Goal: Task Accomplishment & Management: Use online tool/utility

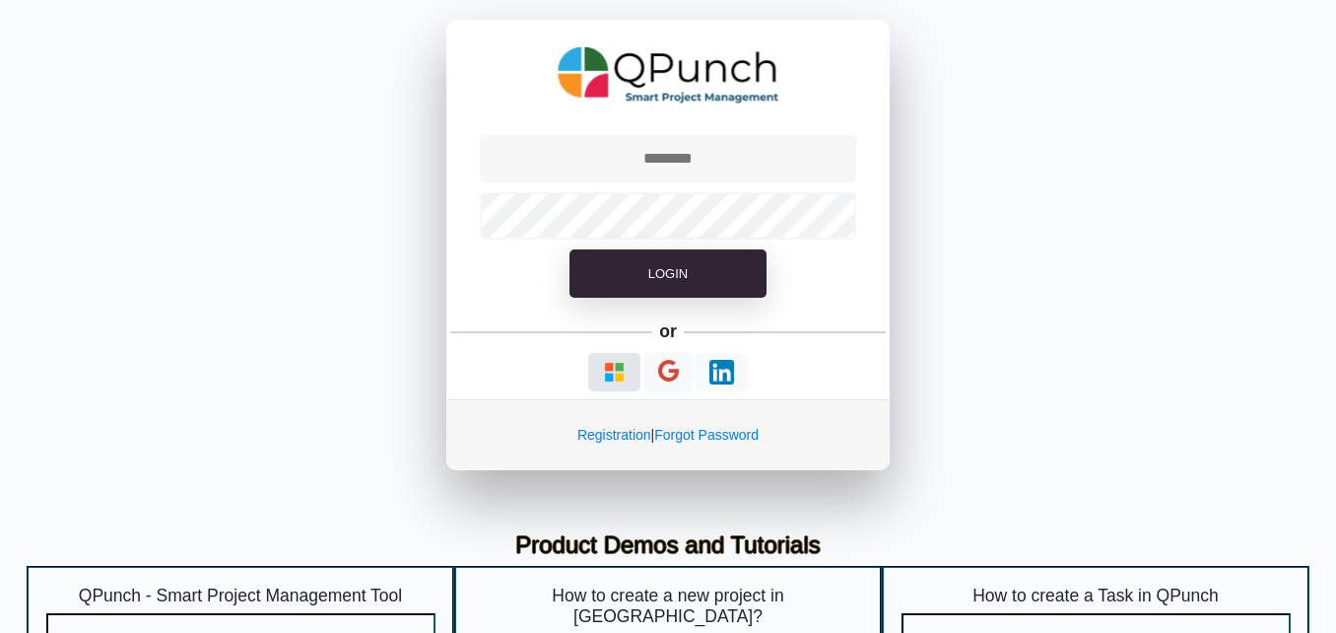
click at [620, 372] on img "button" at bounding box center [614, 372] width 25 height 25
type input "**********"
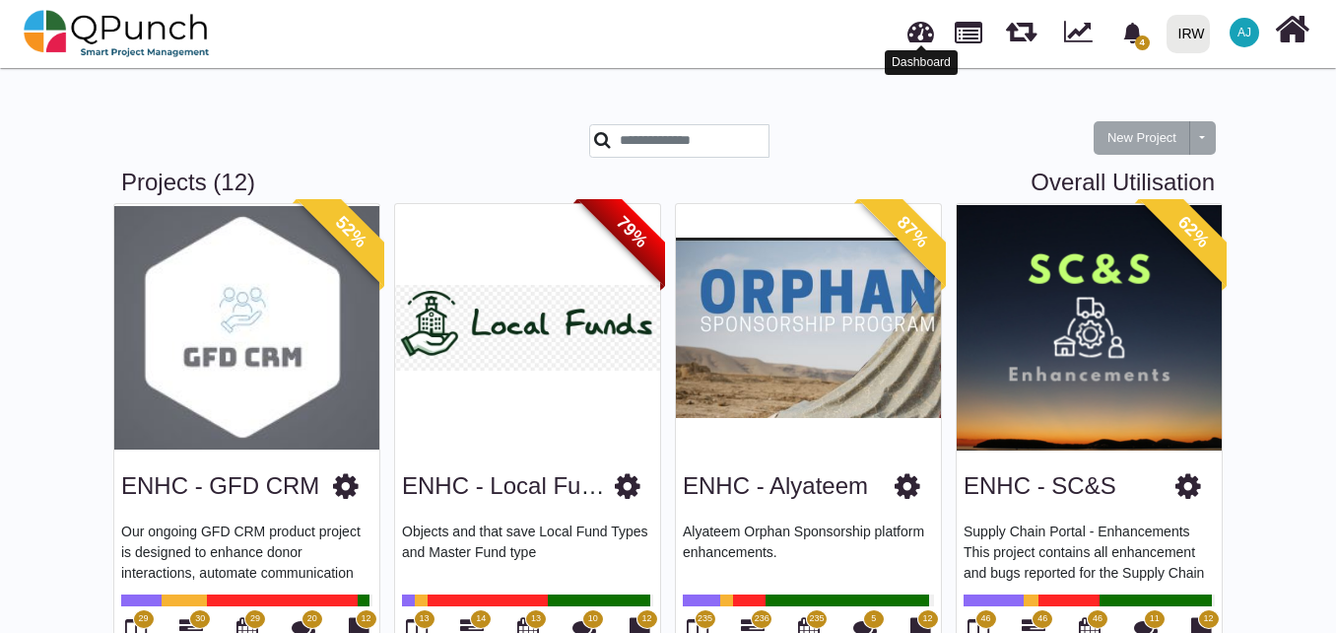
click at [911, 30] on link at bounding box center [921, 29] width 27 height 33
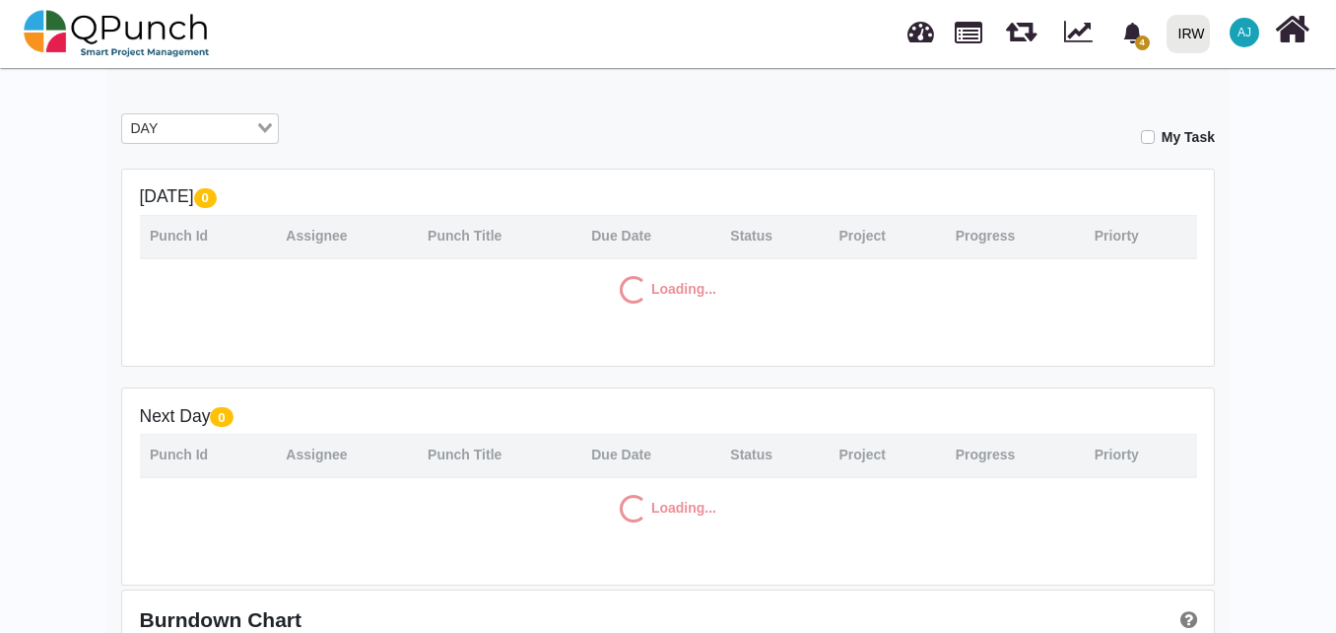
scroll to position [318, 0]
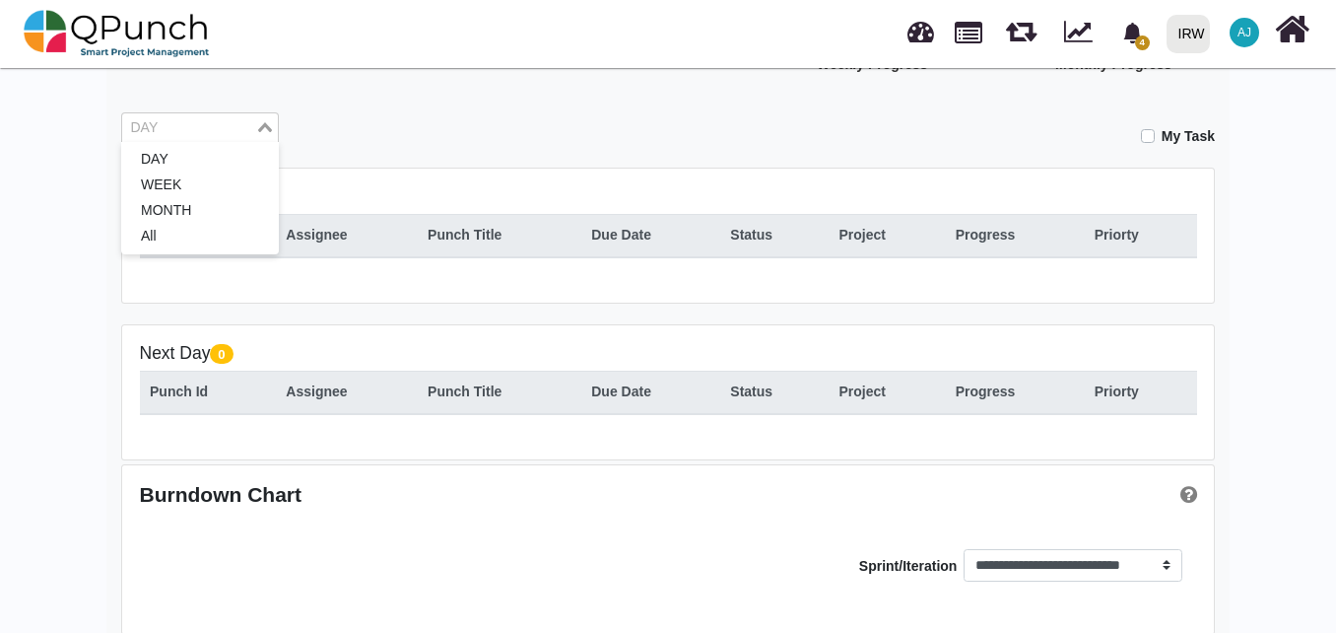
click at [269, 133] on div "Loading..." at bounding box center [266, 126] width 23 height 26
click at [235, 221] on li "MONTH" at bounding box center [200, 211] width 158 height 26
click at [238, 133] on input "Search for option" at bounding box center [188, 128] width 129 height 22
click at [222, 239] on li "All" at bounding box center [200, 237] width 158 height 26
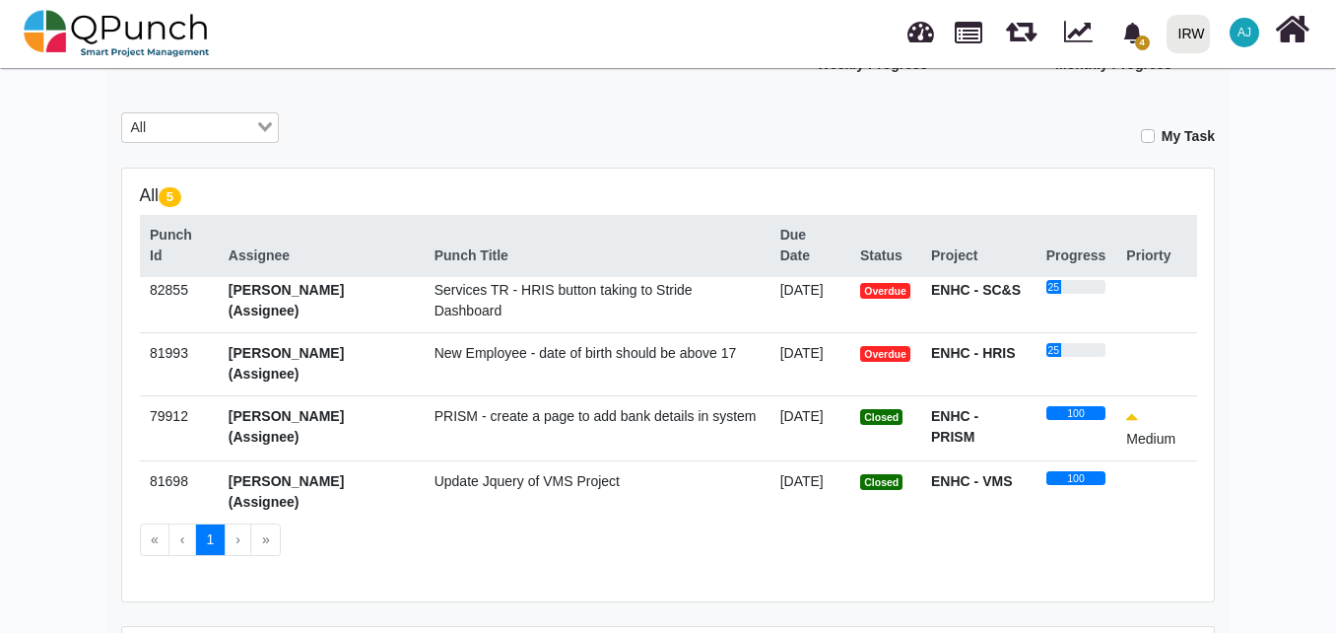
scroll to position [0, 0]
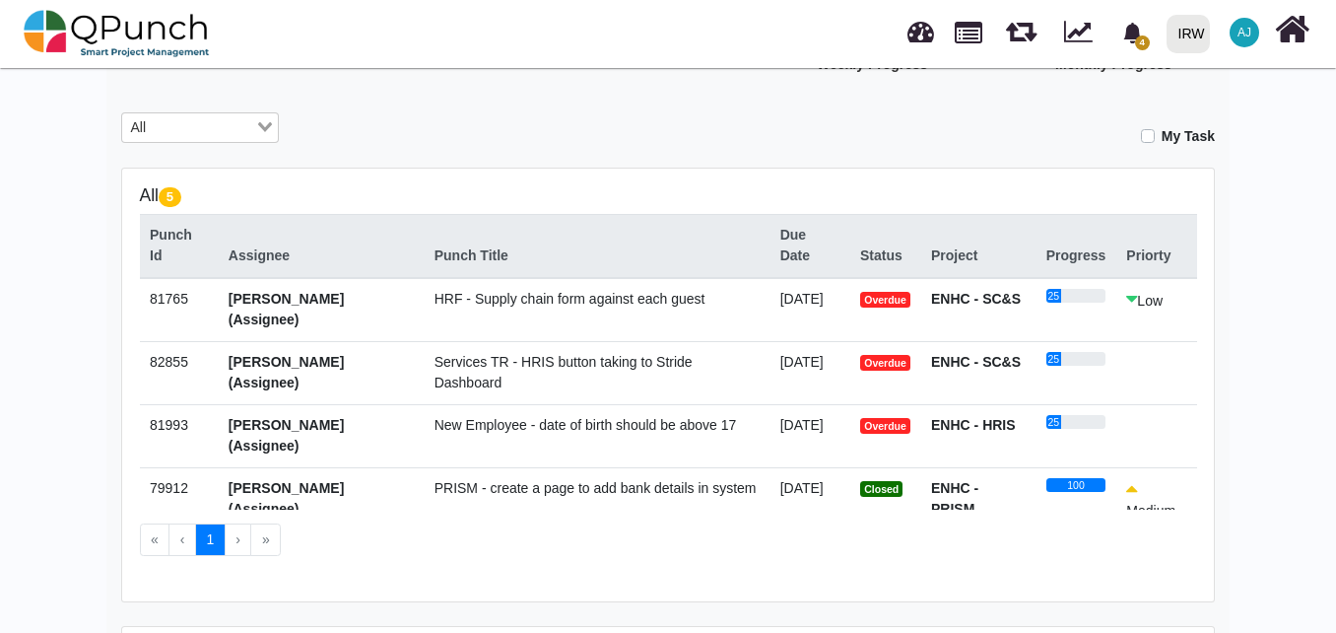
click at [633, 299] on span "HRF - Supply chain form against each guest" at bounding box center [570, 299] width 271 height 16
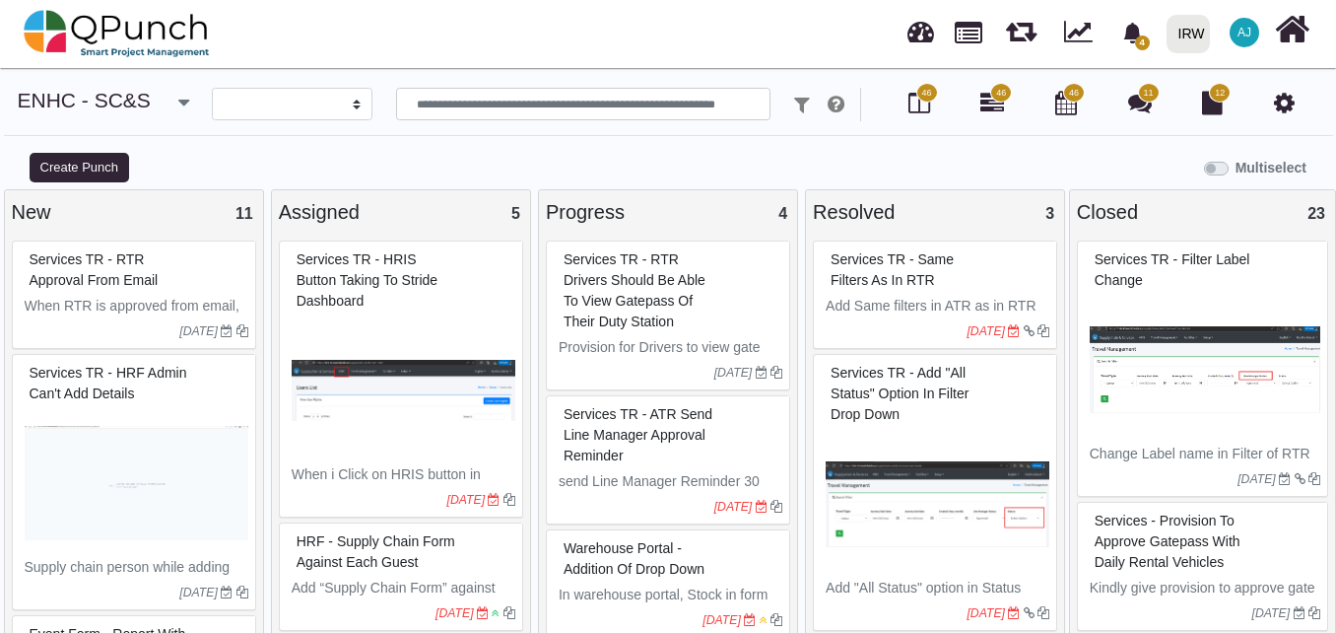
select select
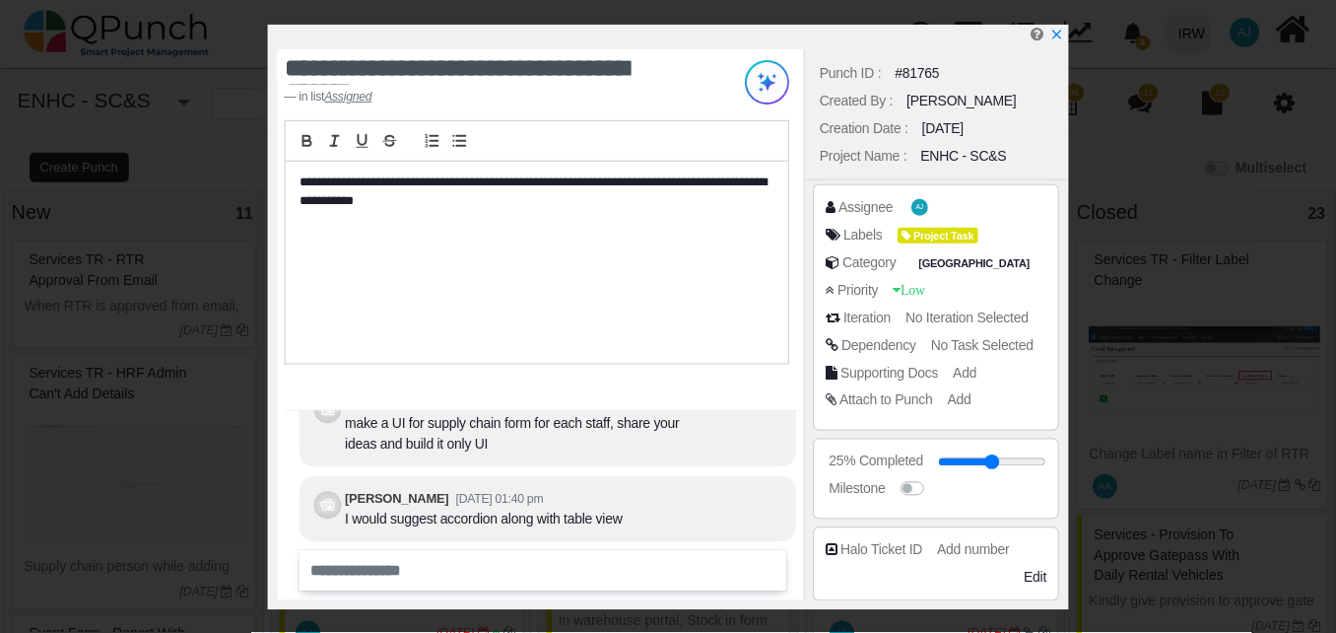
scroll to position [-40, 0]
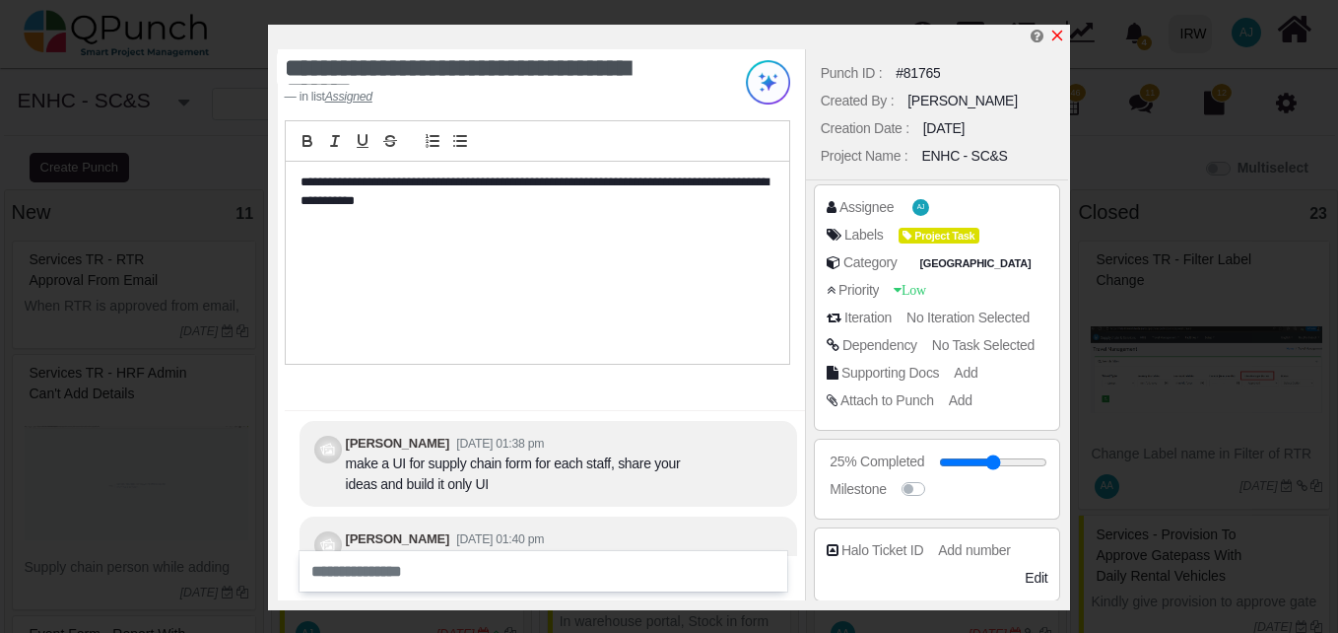
click at [1057, 36] on icon "x" at bounding box center [1057, 36] width 11 height 11
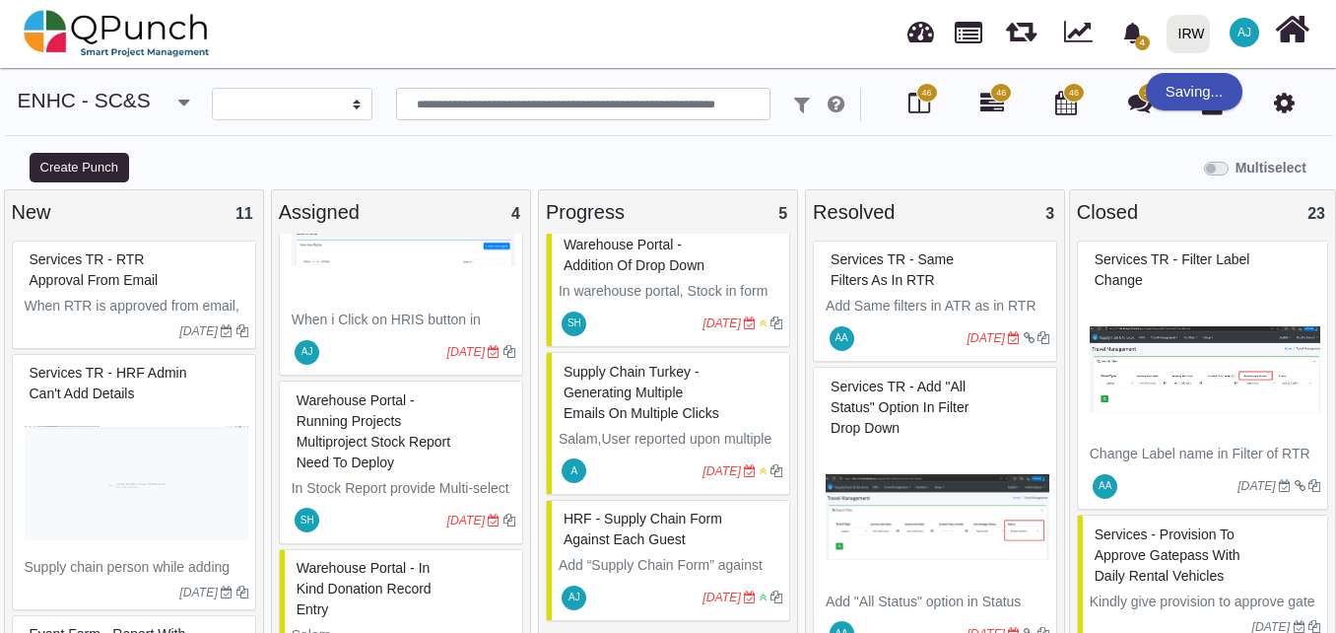
scroll to position [19, 0]
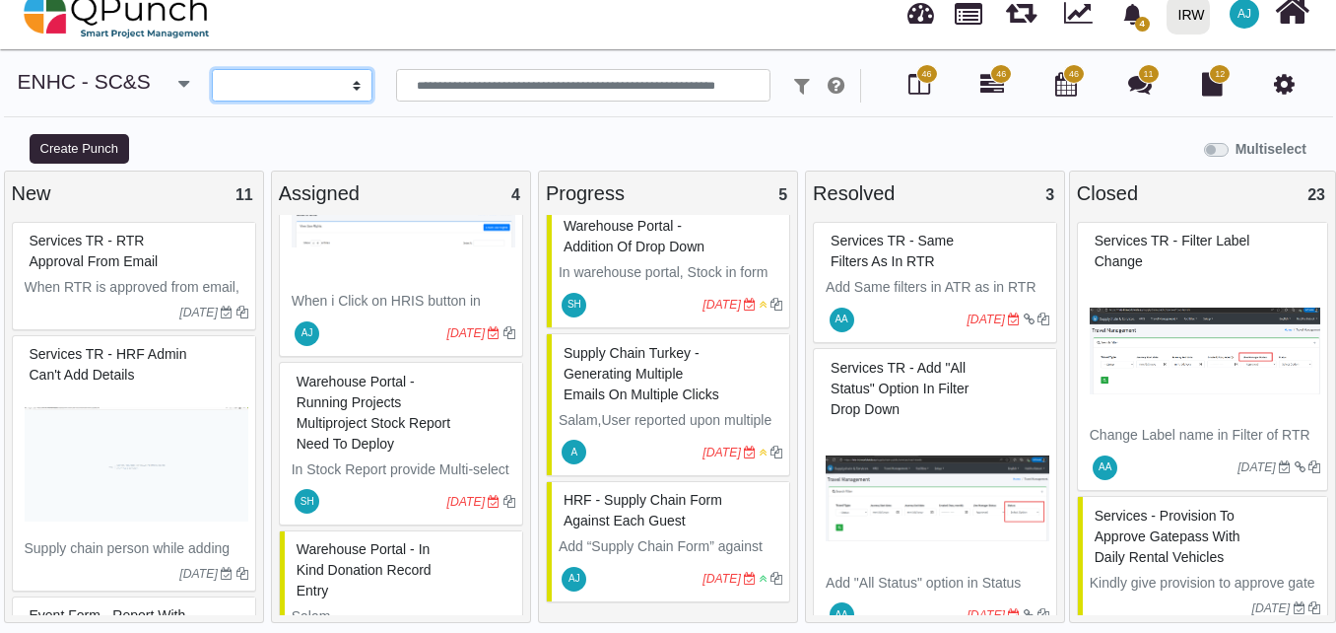
click at [351, 90] on select "**********" at bounding box center [292, 86] width 161 height 34
click at [458, 85] on input "text" at bounding box center [583, 86] width 374 height 34
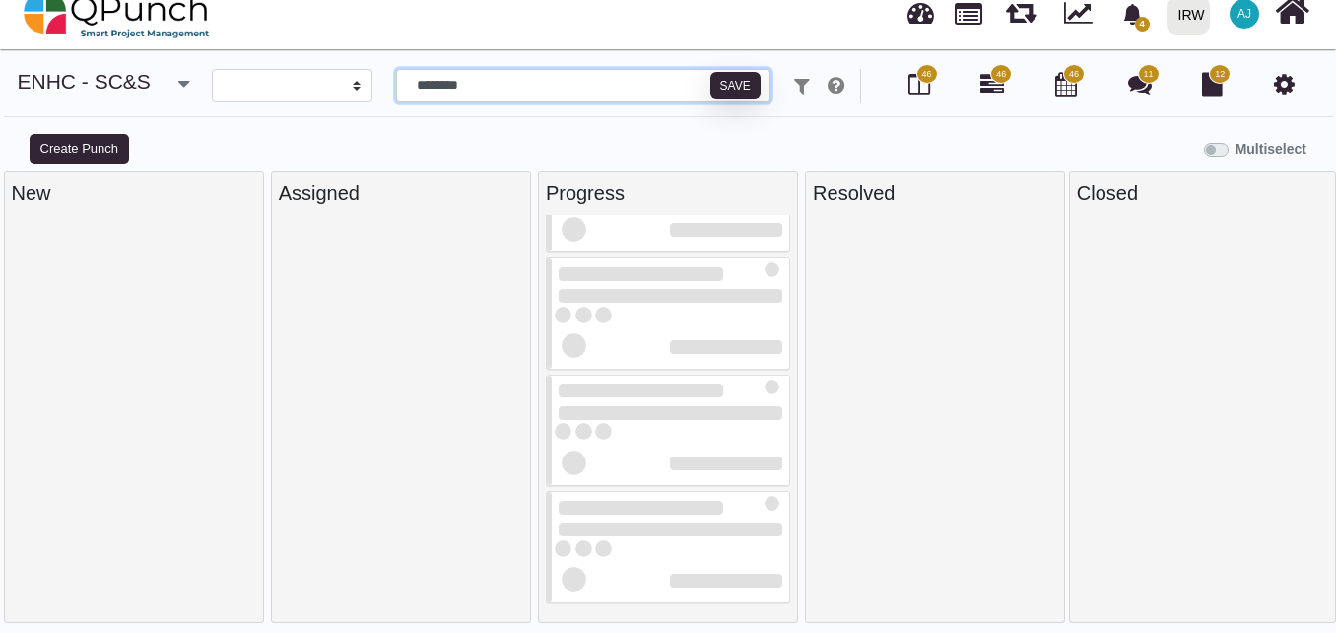
scroll to position [14, 0]
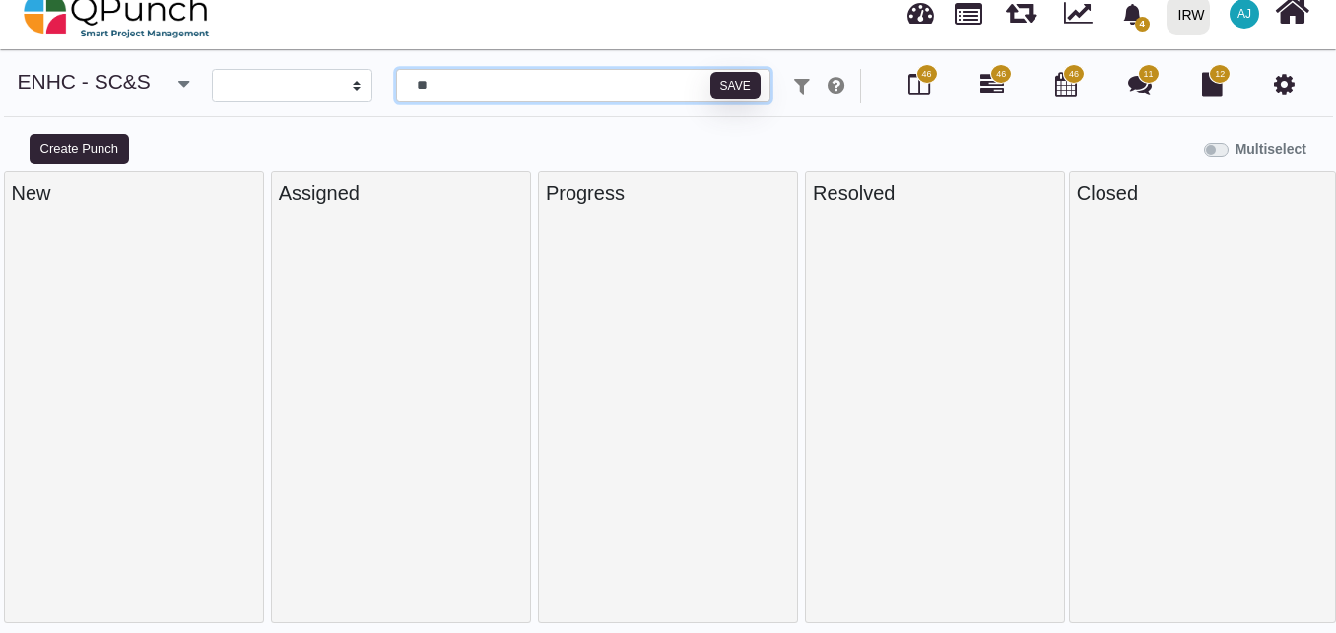
type input "*"
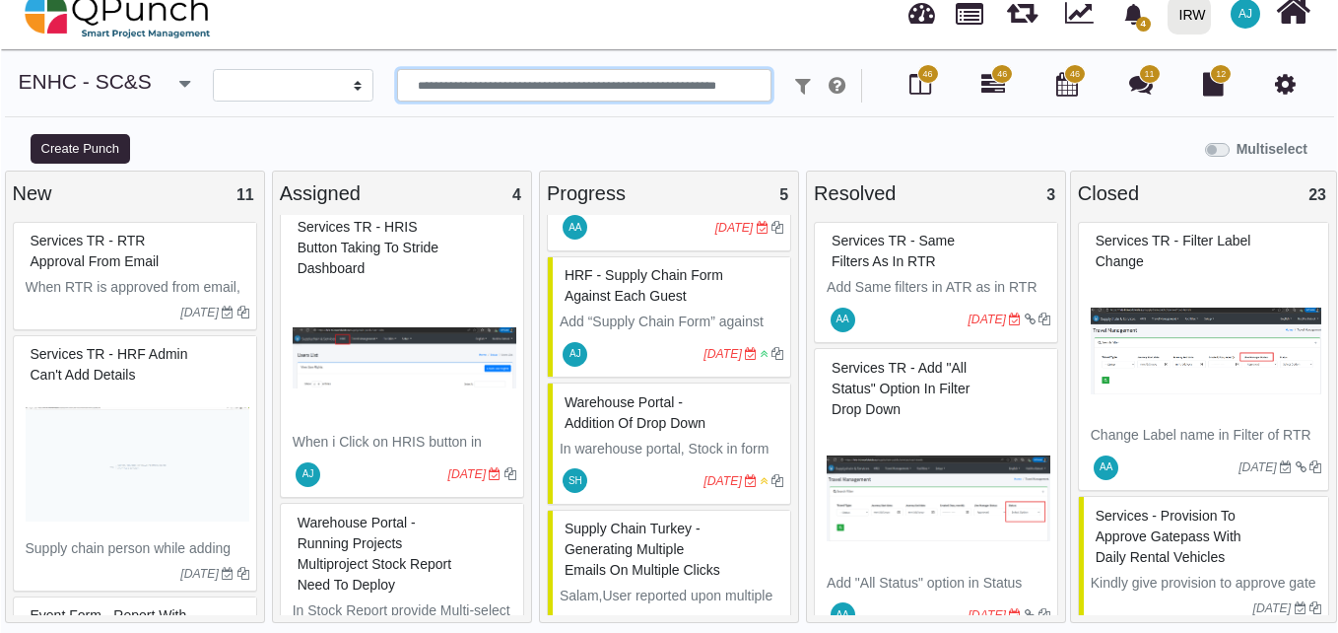
scroll to position [272, 0]
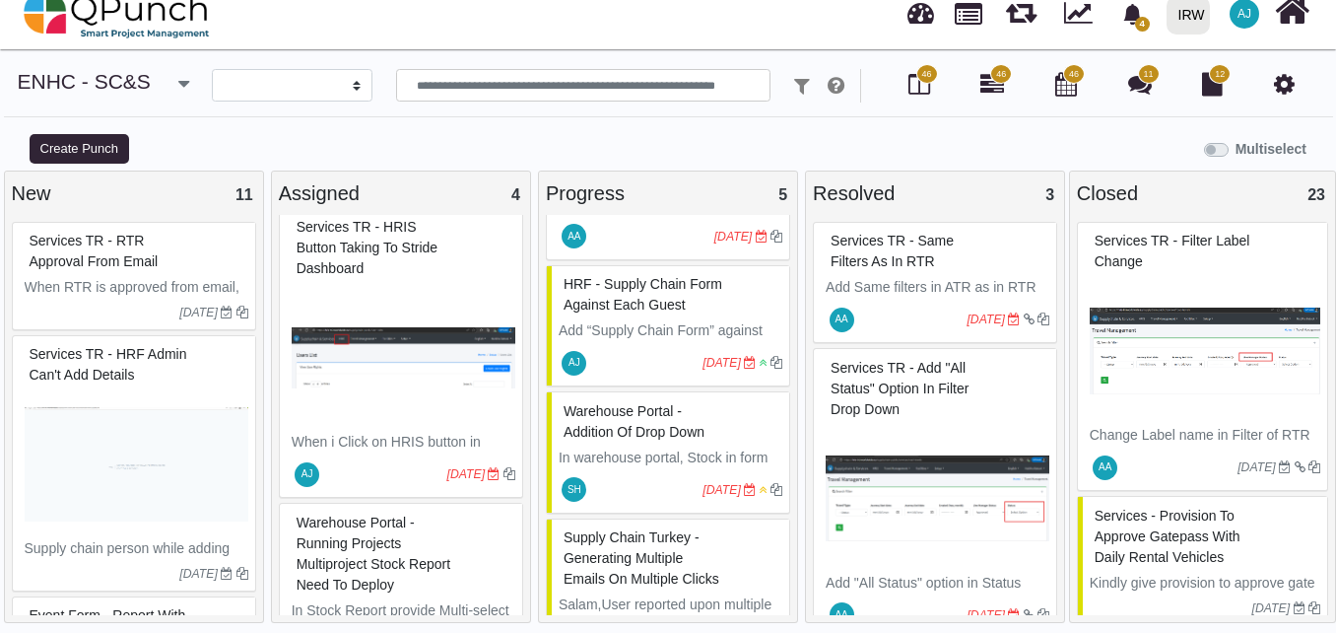
click at [640, 355] on p "Add “Supply Chain Form” against each Guest, including option to accept or rejec…" at bounding box center [671, 361] width 224 height 83
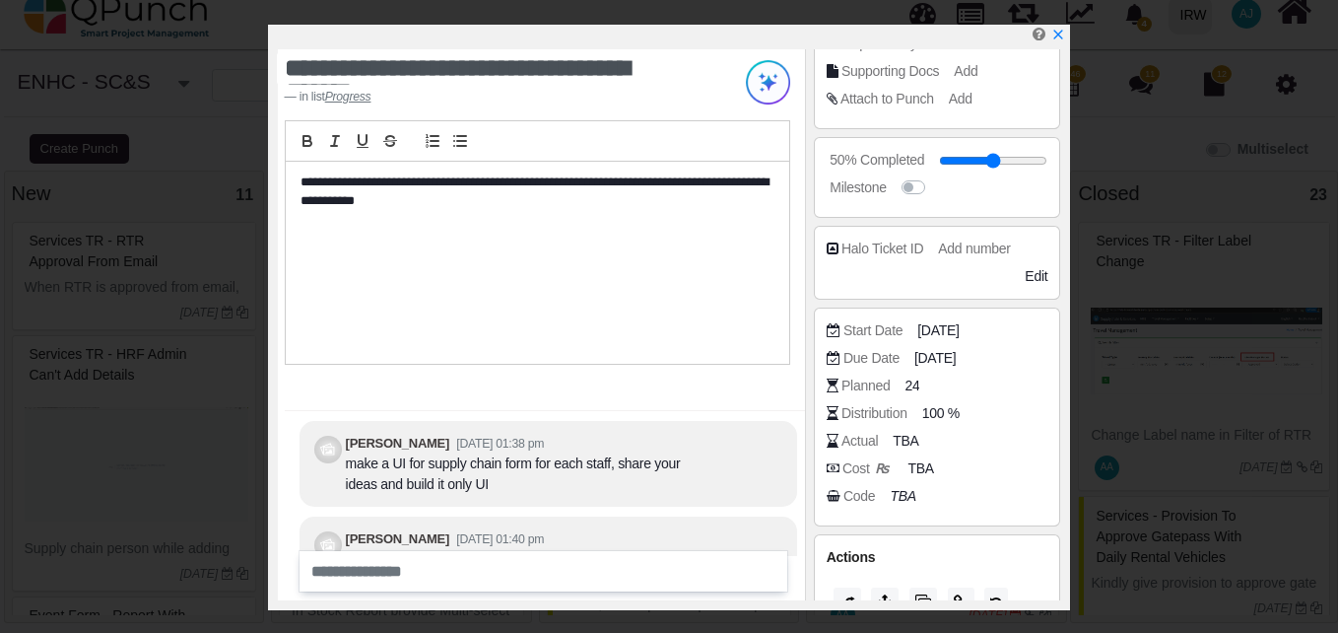
scroll to position [304, 0]
click at [932, 330] on span "[DATE]" at bounding box center [940, 328] width 41 height 21
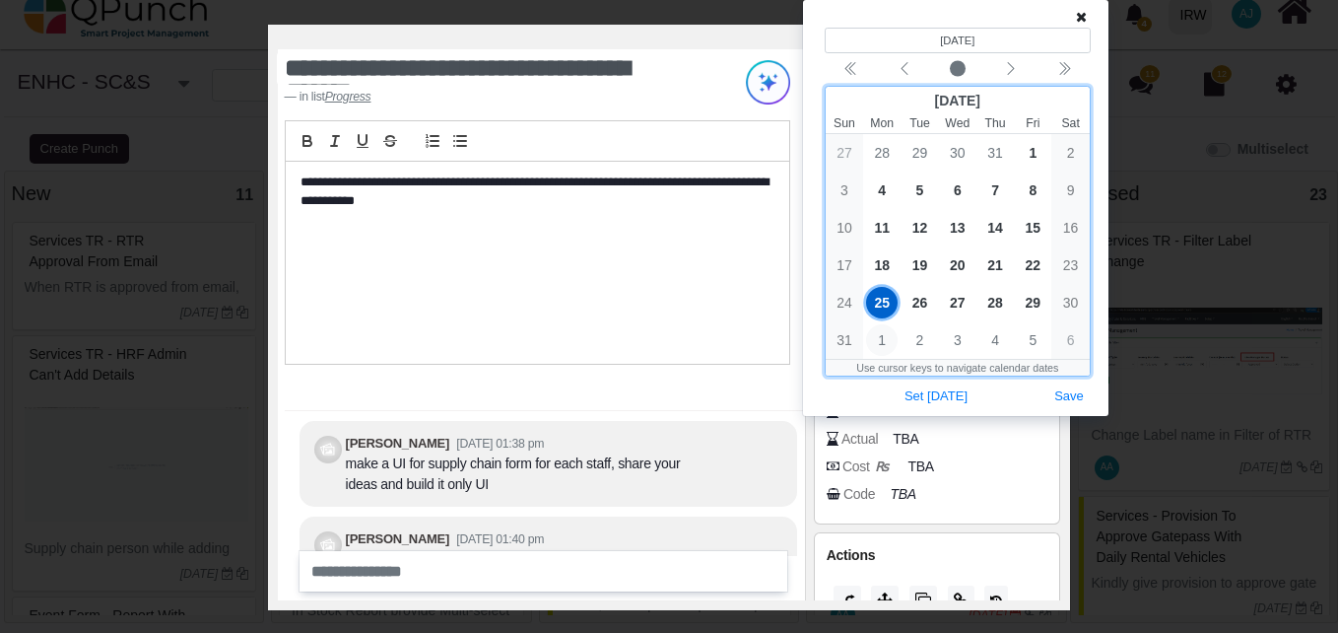
click at [885, 340] on span "1" at bounding box center [882, 340] width 32 height 32
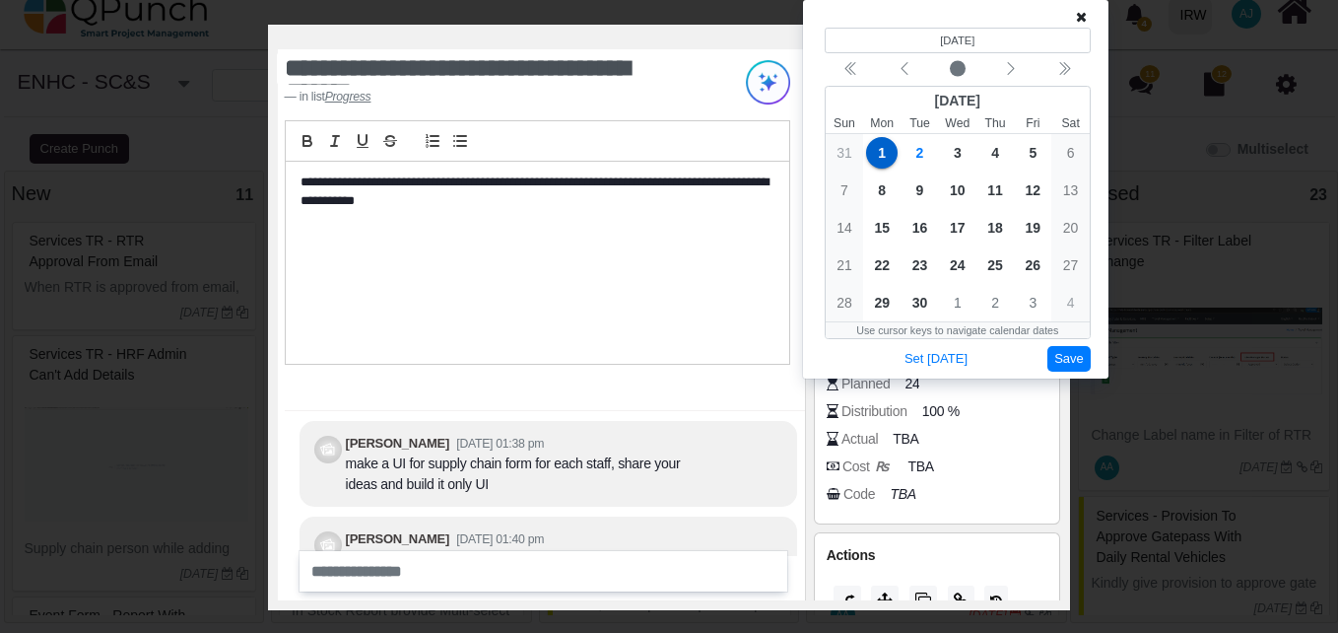
click at [1059, 357] on button "Save" at bounding box center [1068, 359] width 43 height 27
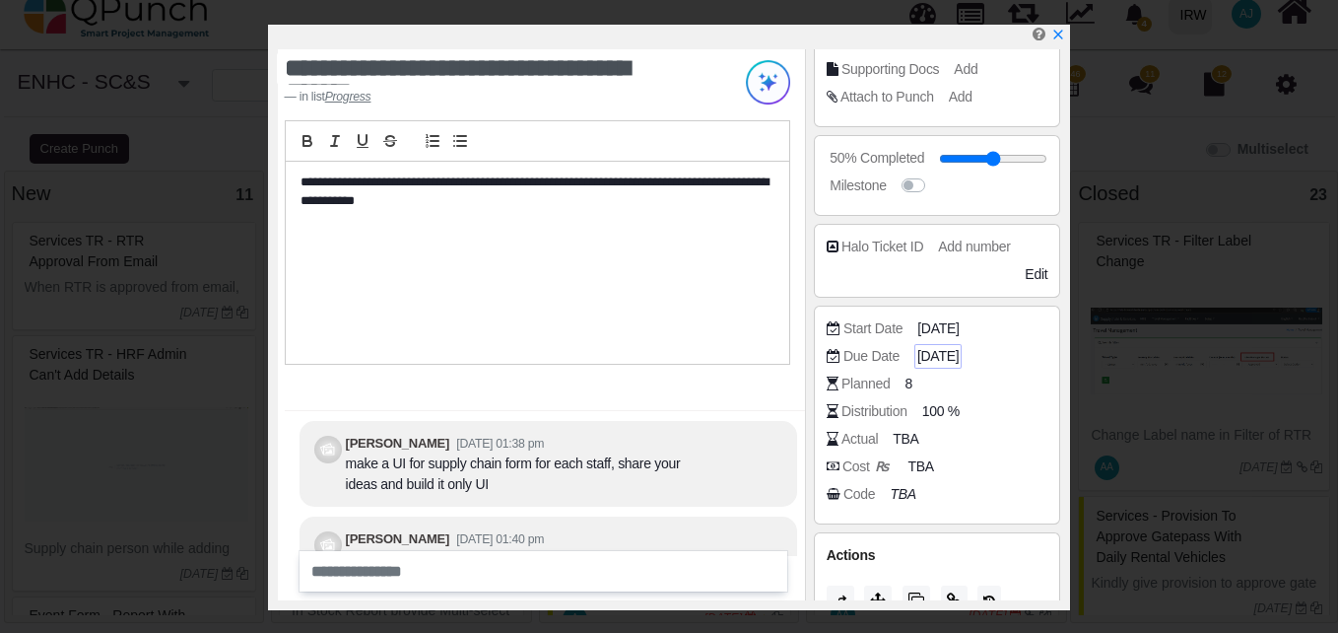
click at [944, 357] on span "[DATE]" at bounding box center [937, 356] width 41 height 21
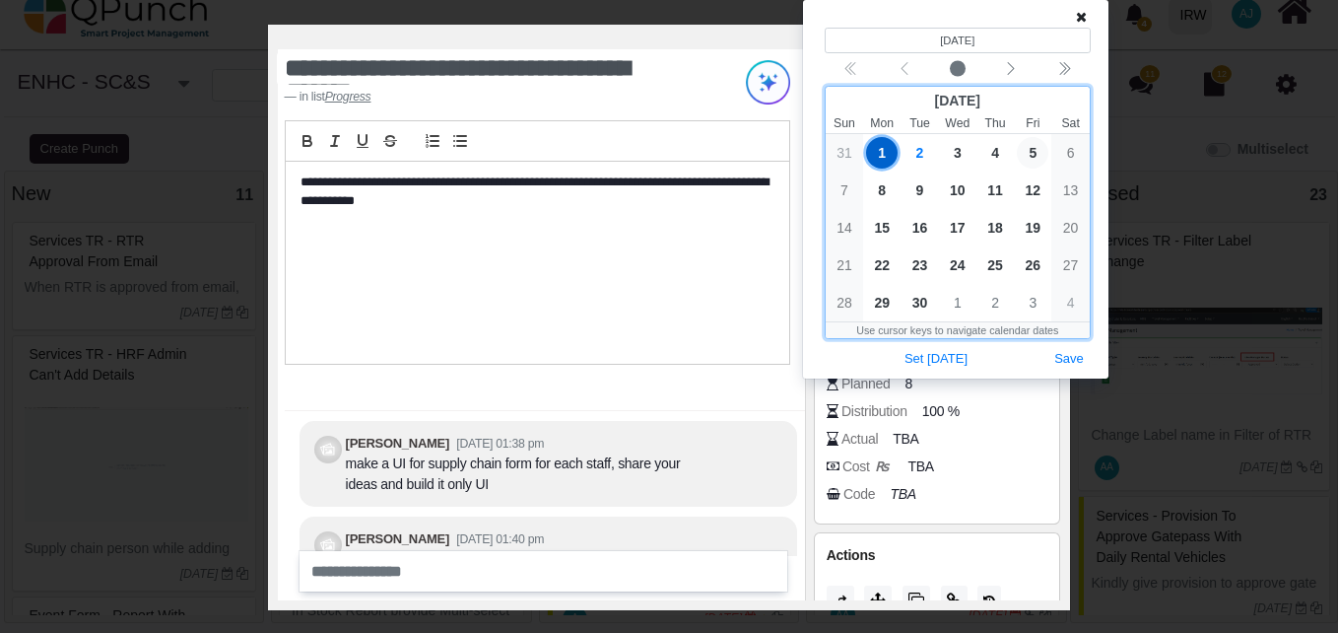
click at [1034, 161] on span "5" at bounding box center [1033, 153] width 32 height 32
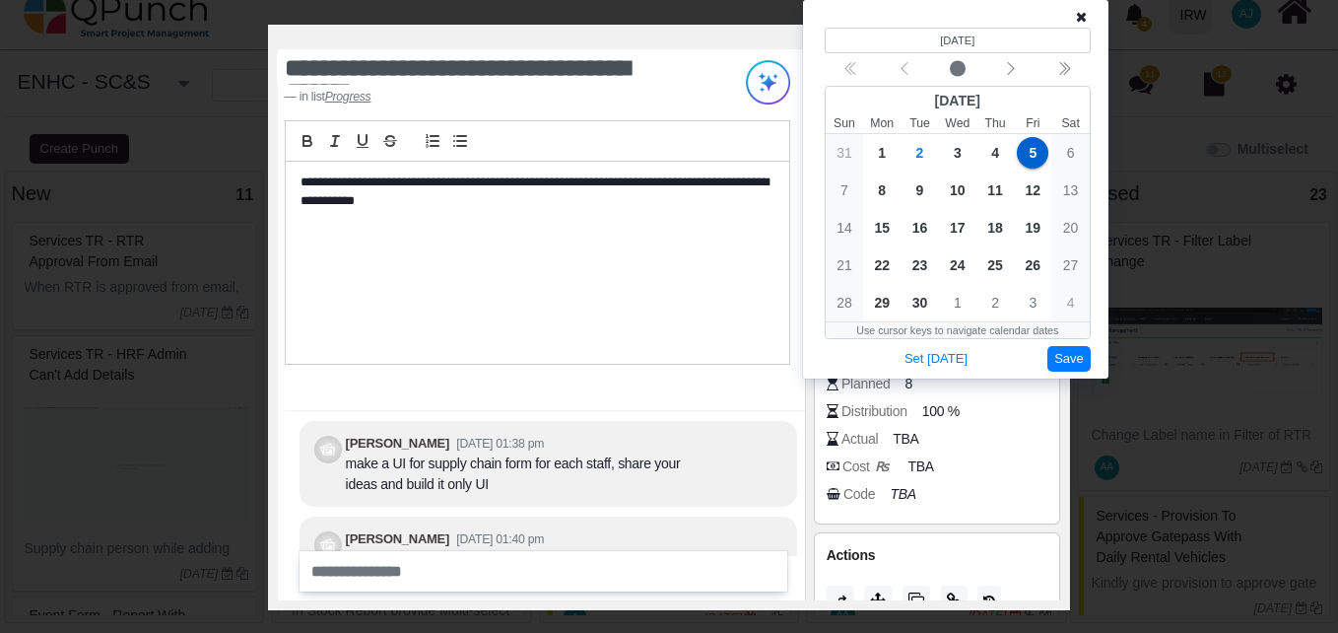
click at [1087, 357] on button "Save" at bounding box center [1068, 359] width 43 height 27
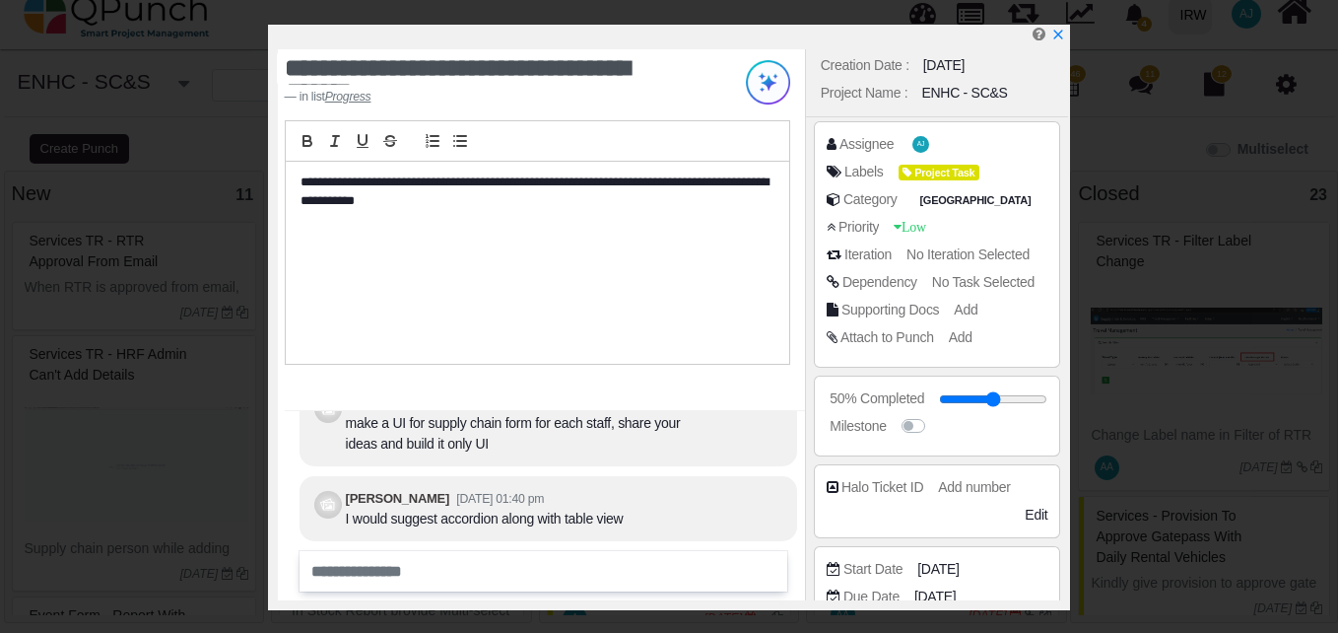
scroll to position [-40, 0]
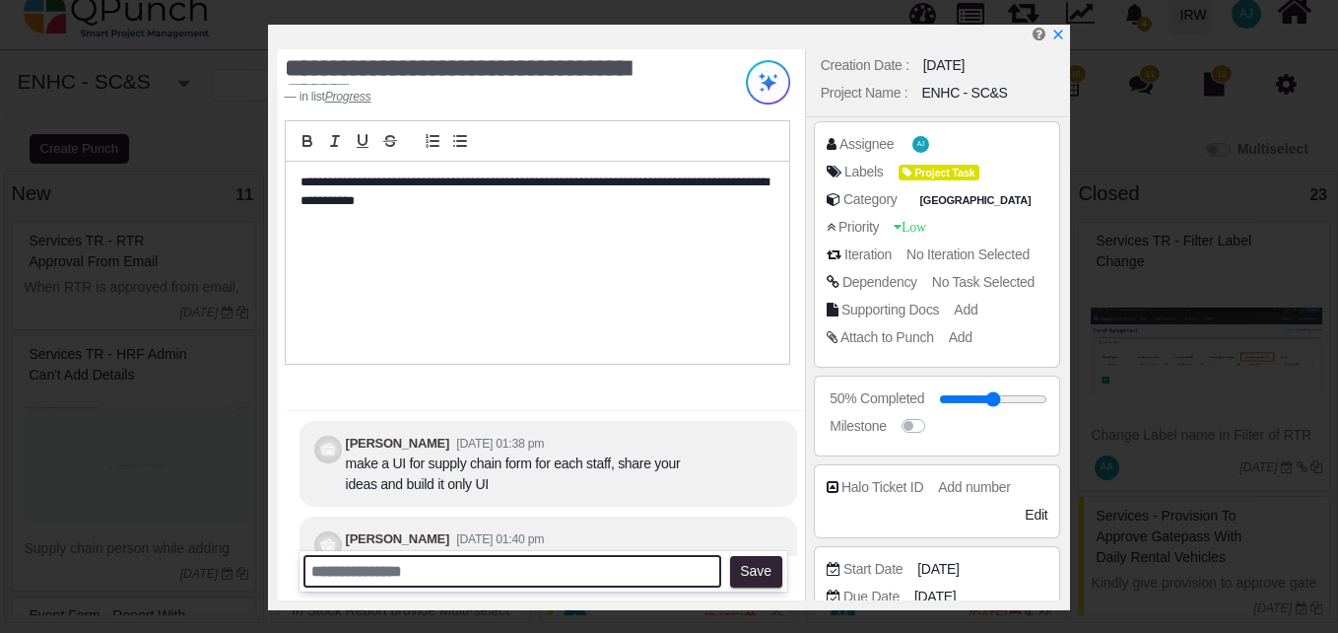
click at [580, 585] on input "text" at bounding box center [513, 571] width 418 height 33
